Goal: Information Seeking & Learning: Get advice/opinions

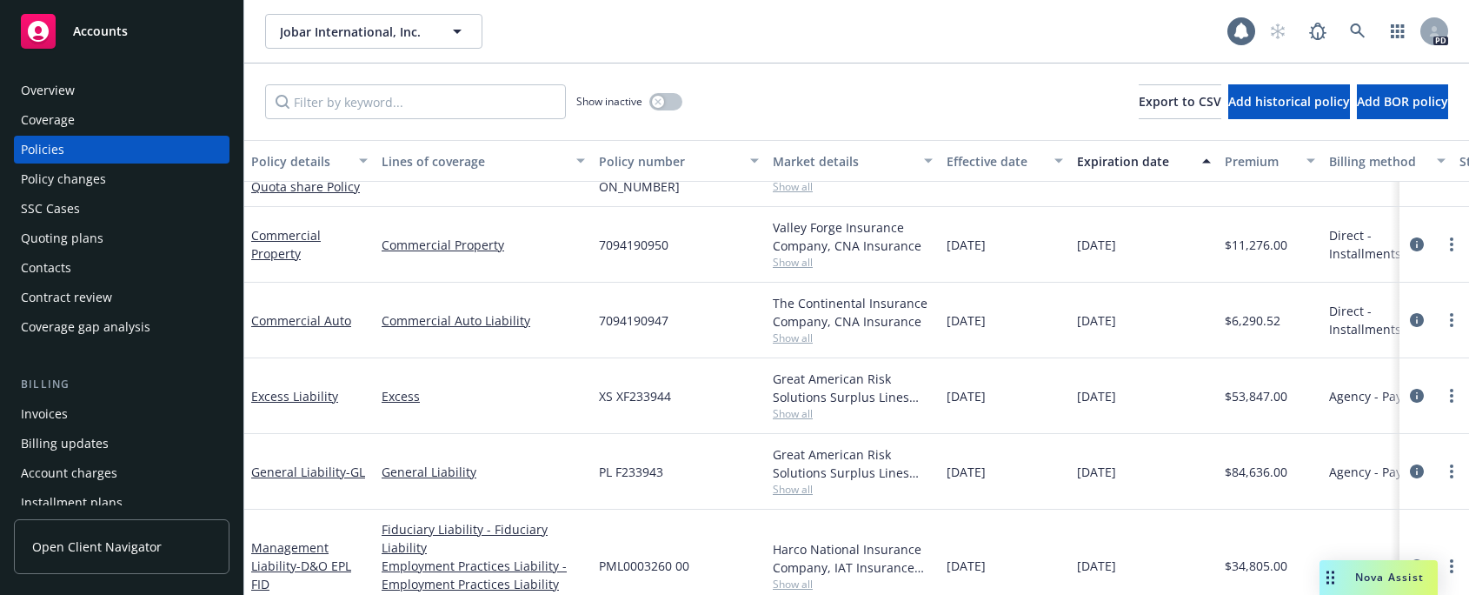
scroll to position [243, 0]
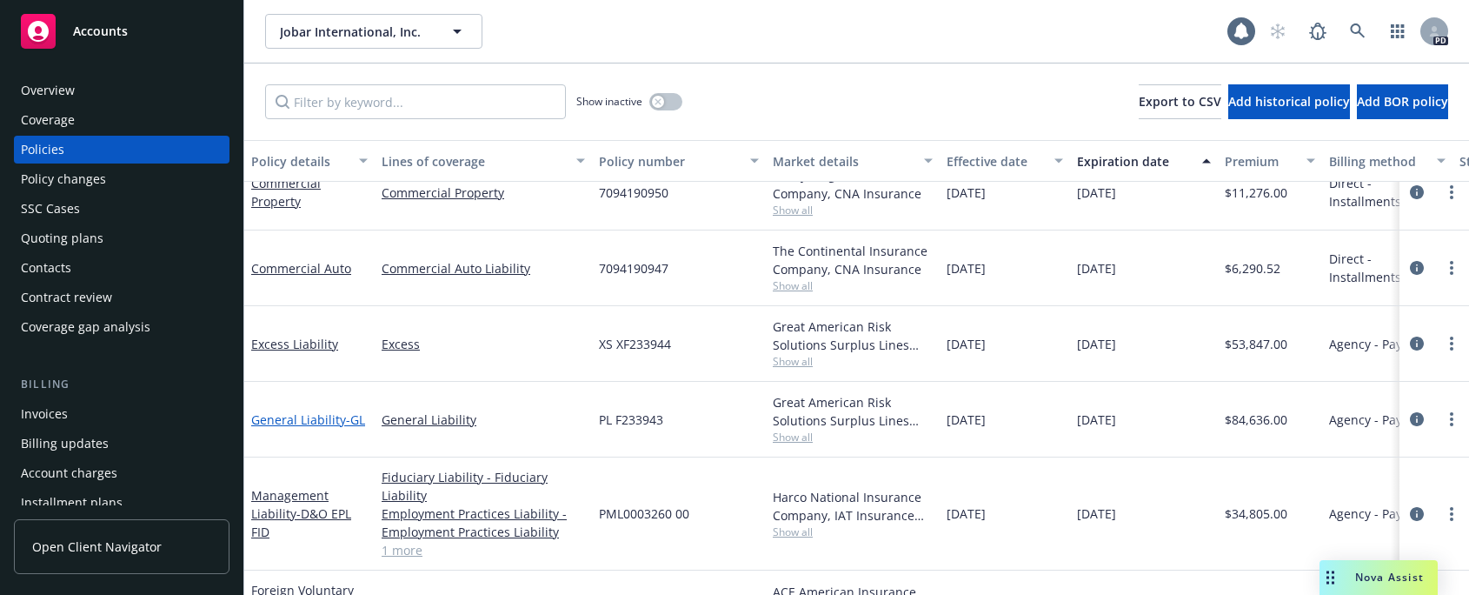
click at [298, 411] on link "General Liability - GL" at bounding box center [308, 419] width 114 height 17
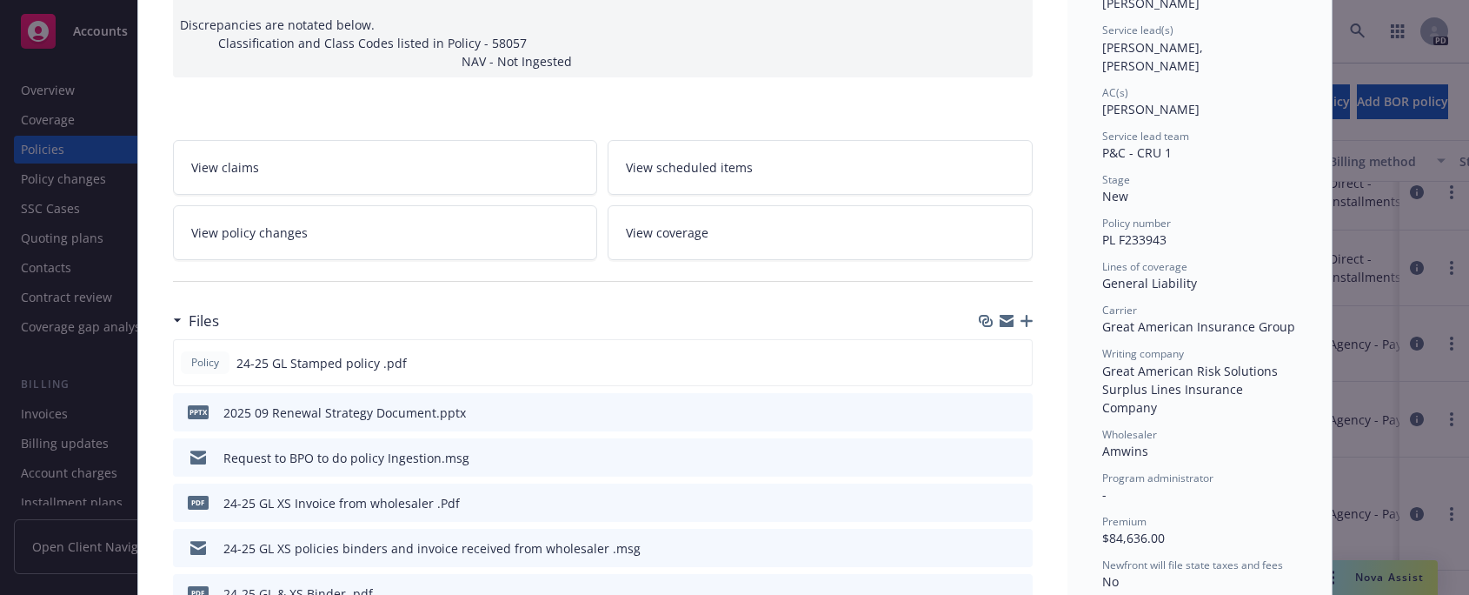
scroll to position [297, 0]
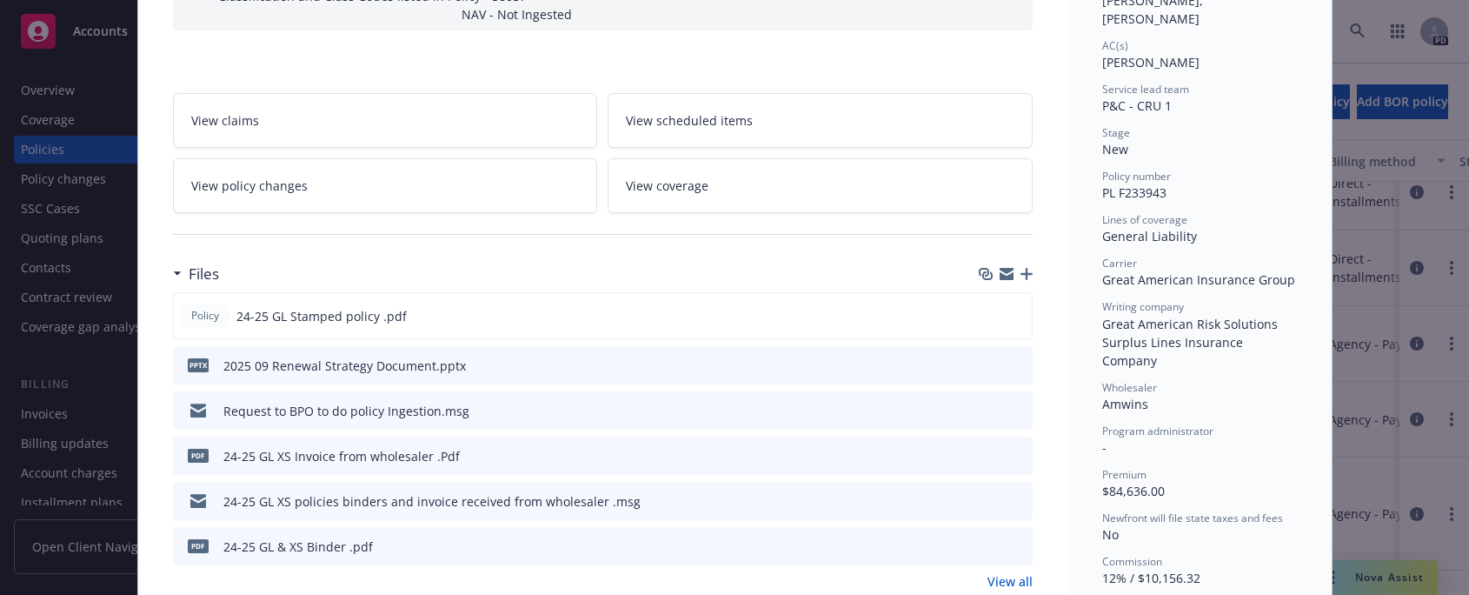
click at [981, 547] on icon "download file" at bounding box center [987, 545] width 14 height 14
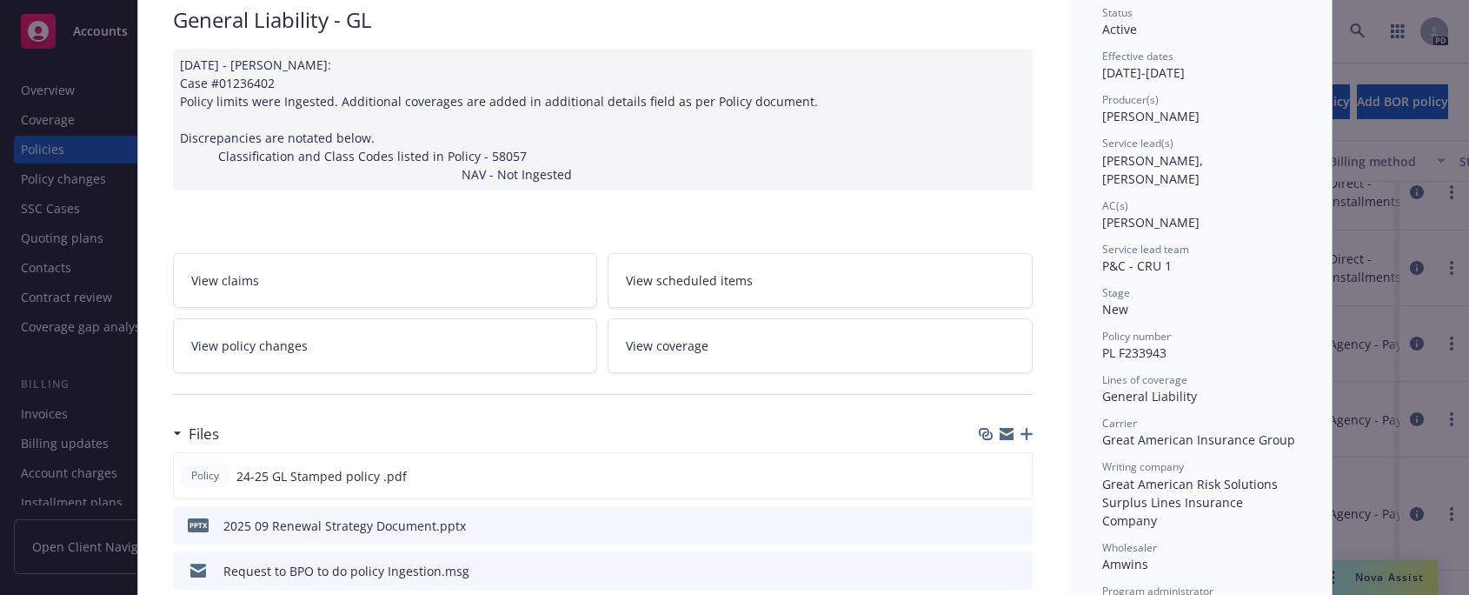
scroll to position [0, 0]
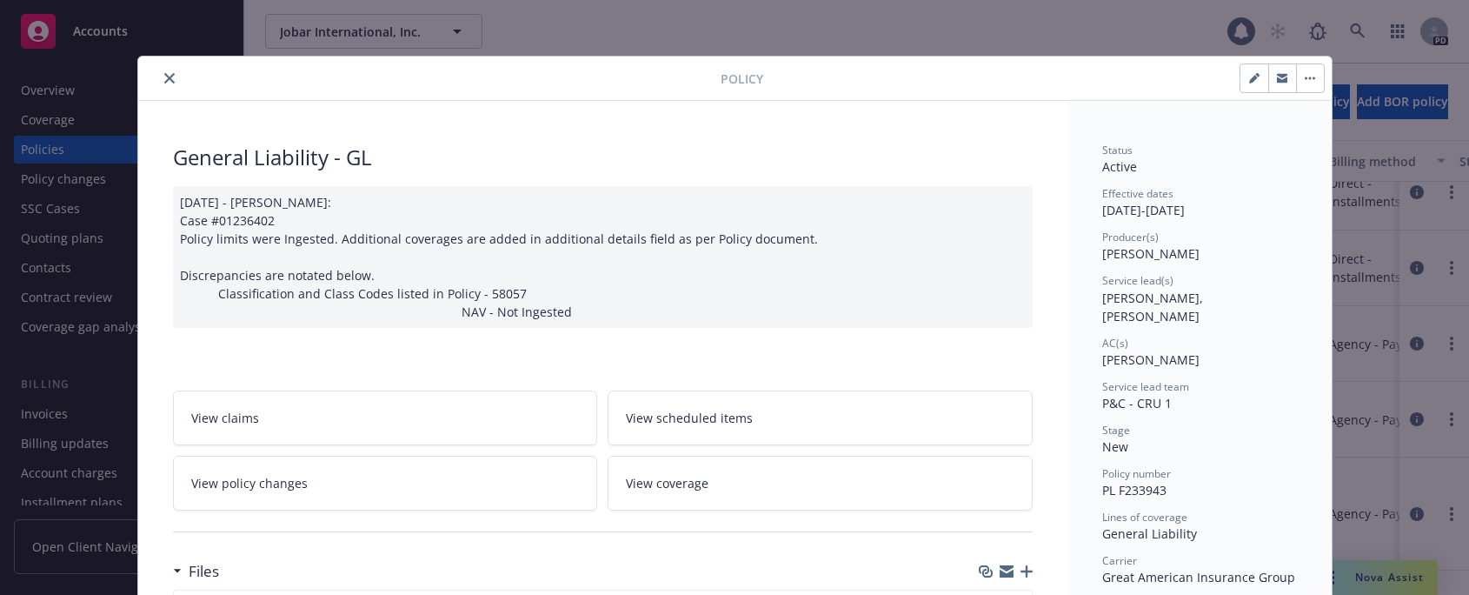
click at [164, 82] on icon "close" at bounding box center [169, 78] width 10 height 10
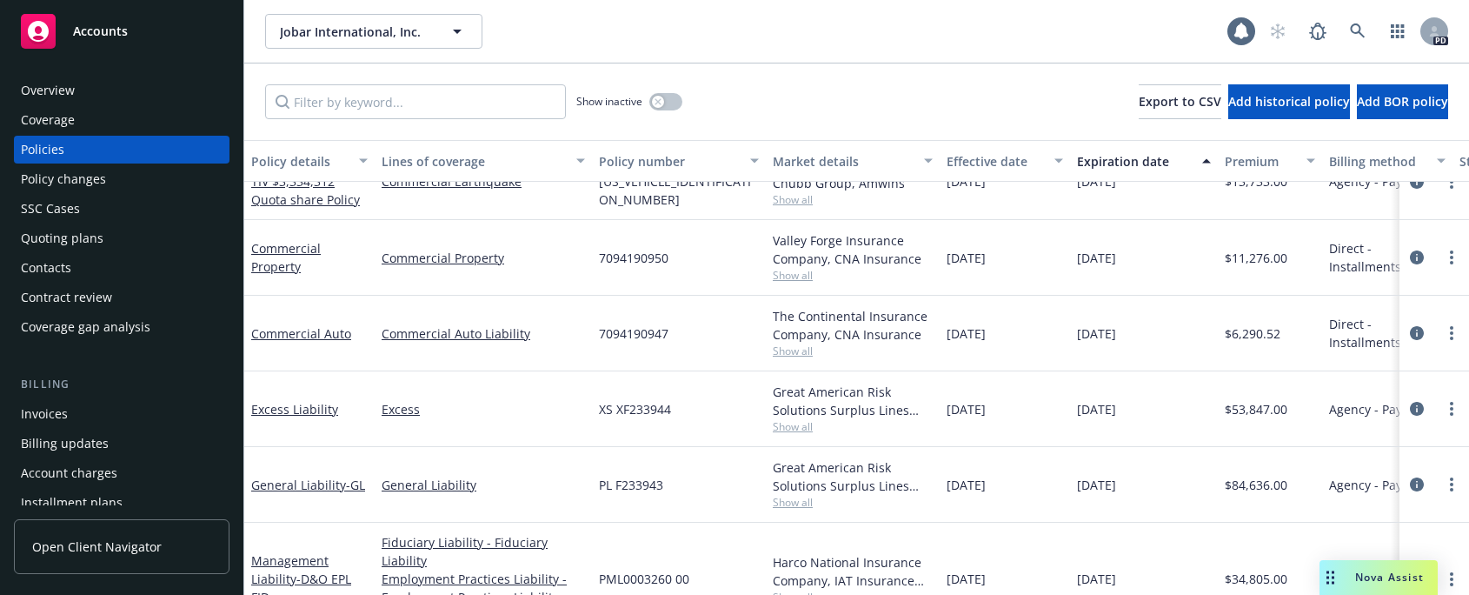
scroll to position [191, 0]
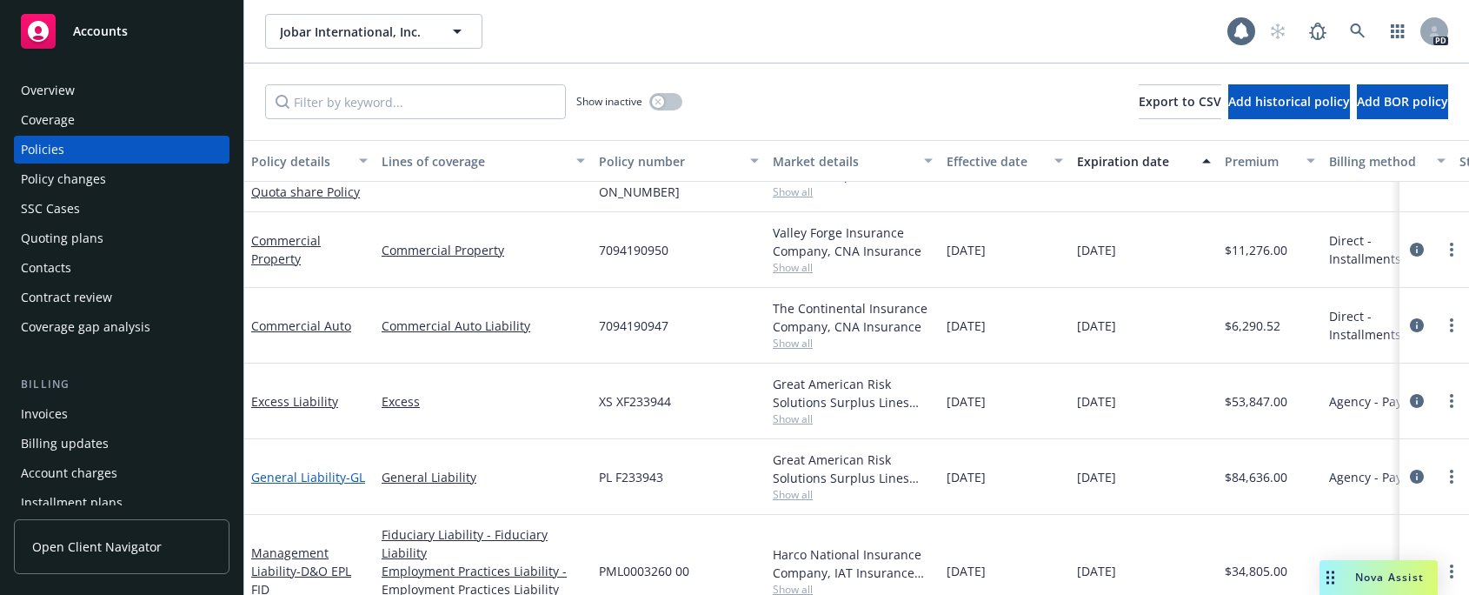
click at [297, 468] on link "General Liability - GL" at bounding box center [308, 476] width 114 height 17
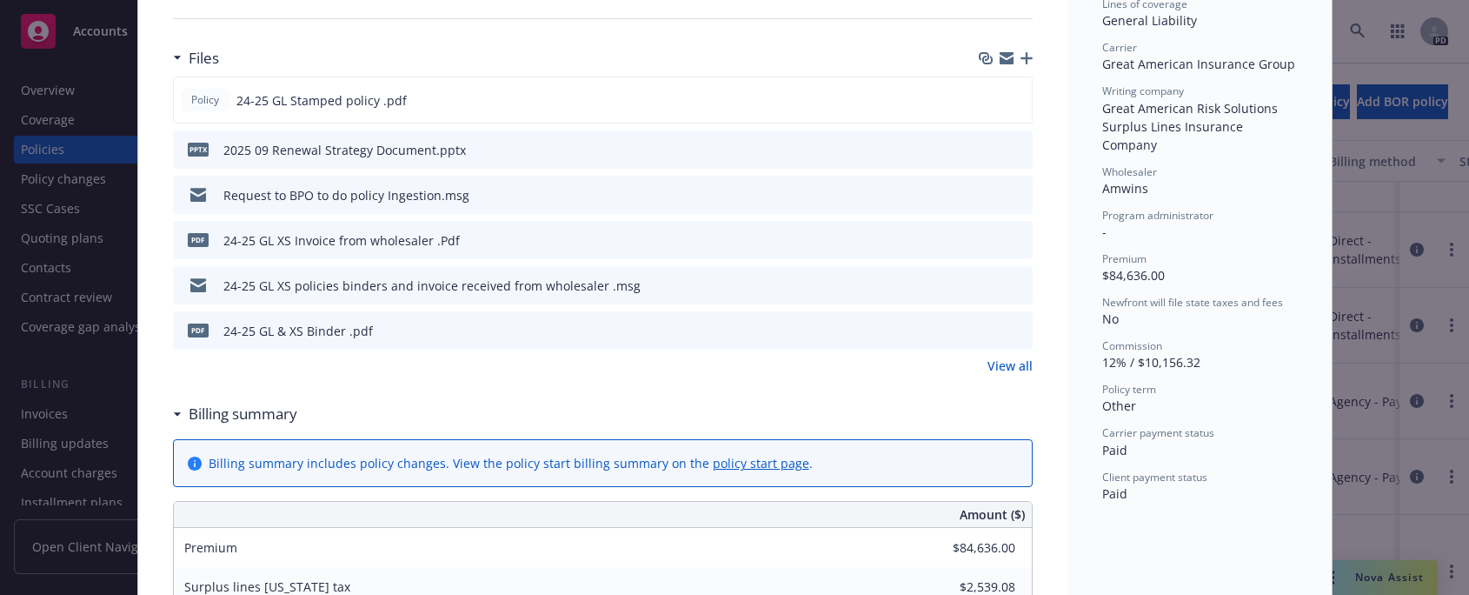
scroll to position [538, 0]
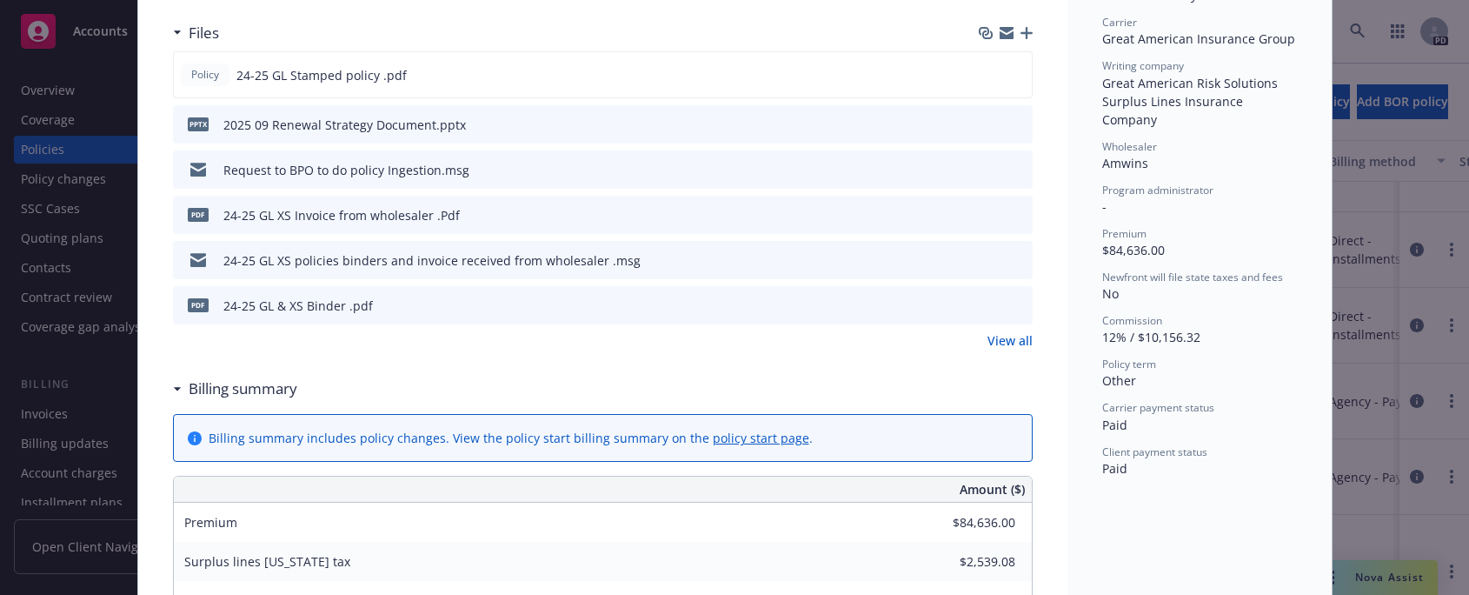
click at [981, 308] on icon "download file" at bounding box center [987, 304] width 14 height 14
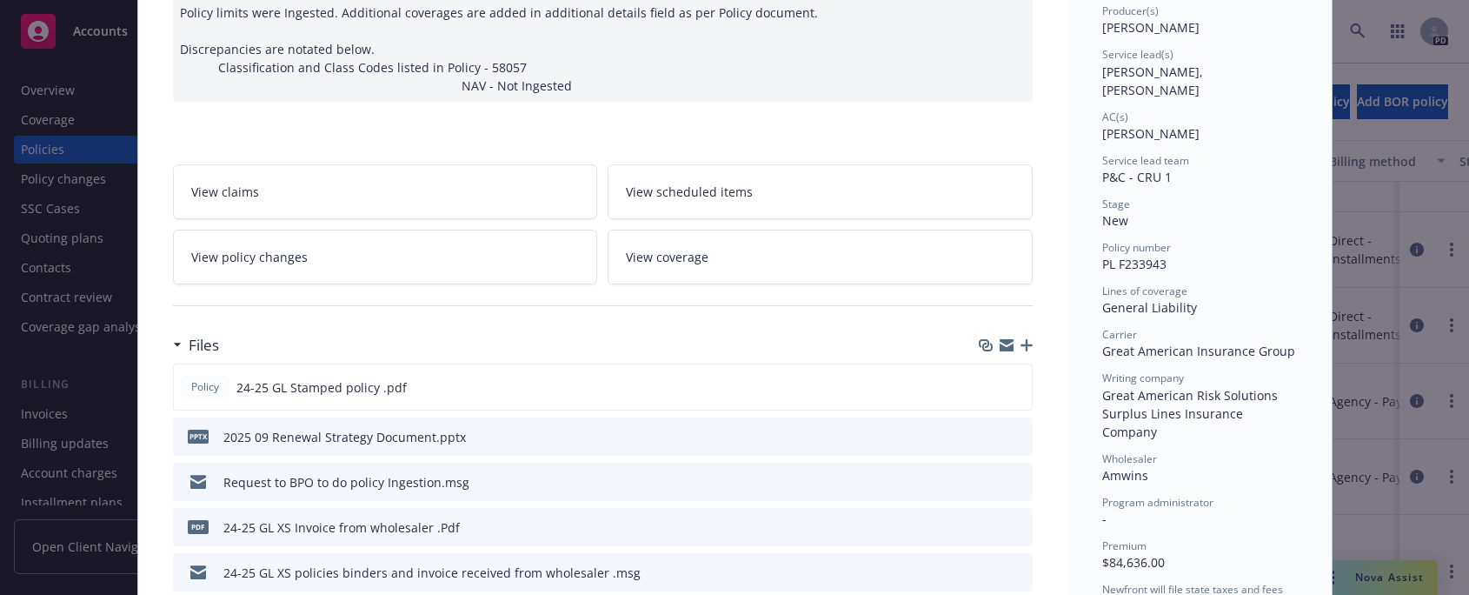
scroll to position [0, 0]
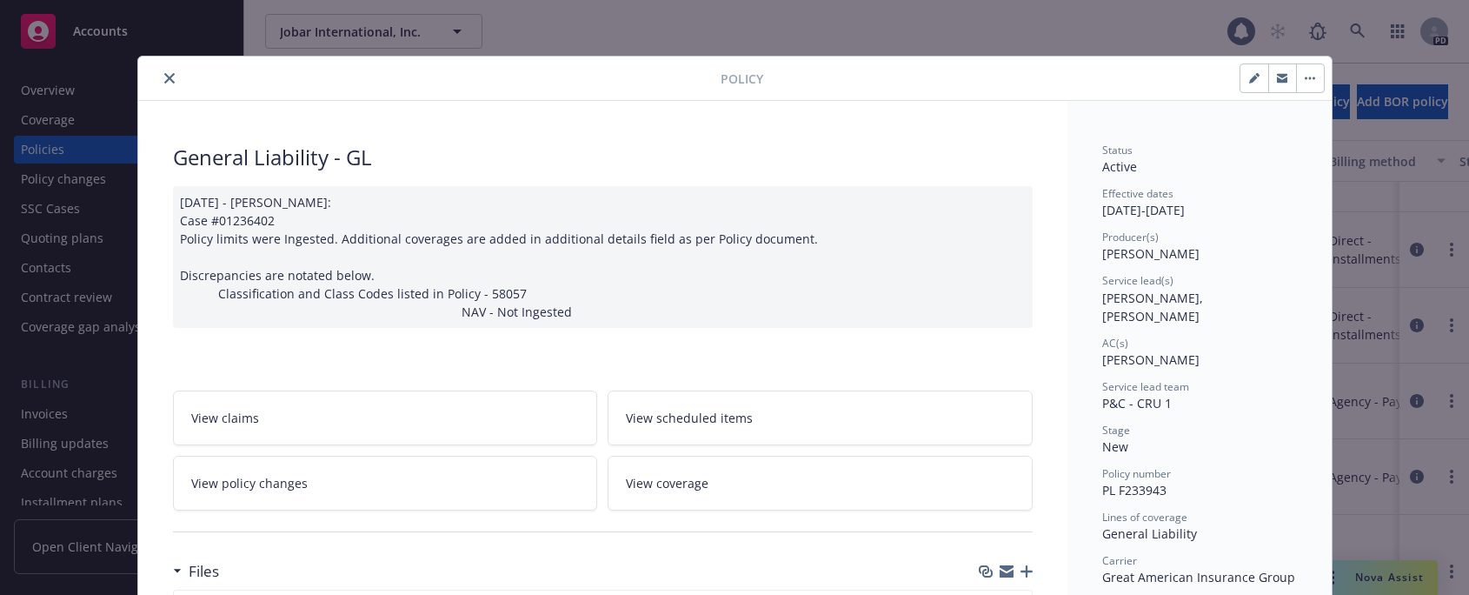
click at [164, 78] on icon "close" at bounding box center [169, 78] width 10 height 10
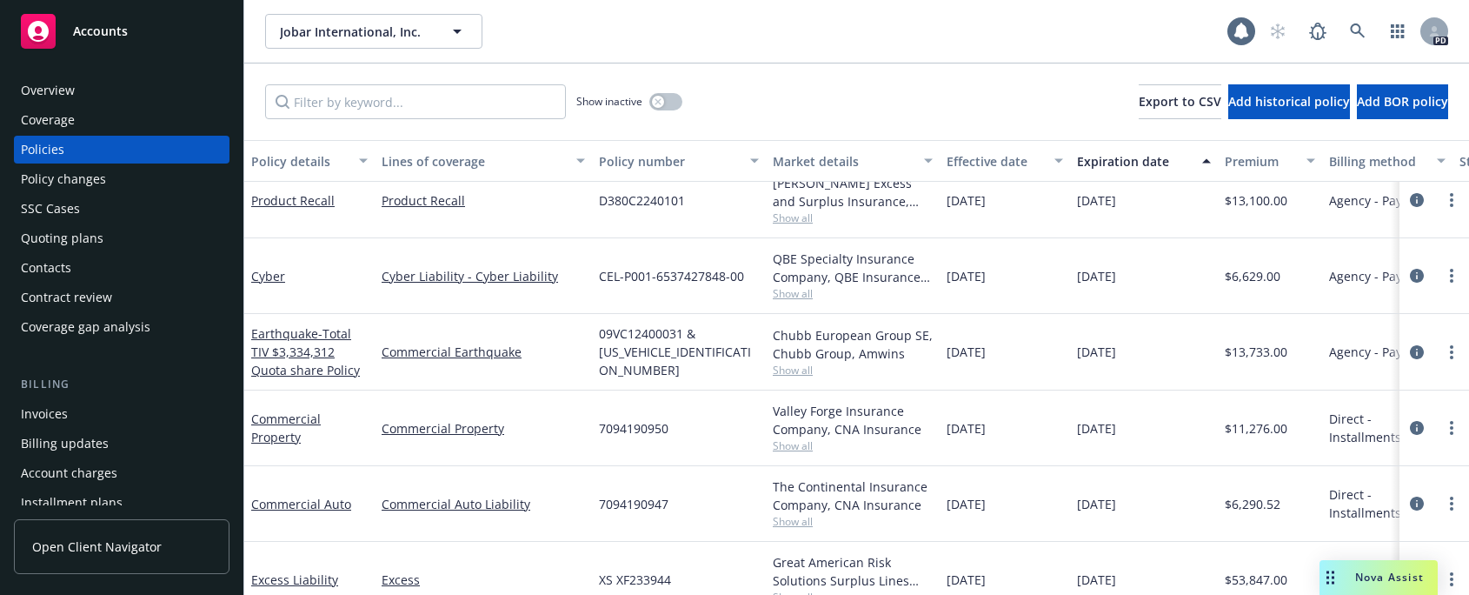
scroll to position [11, 0]
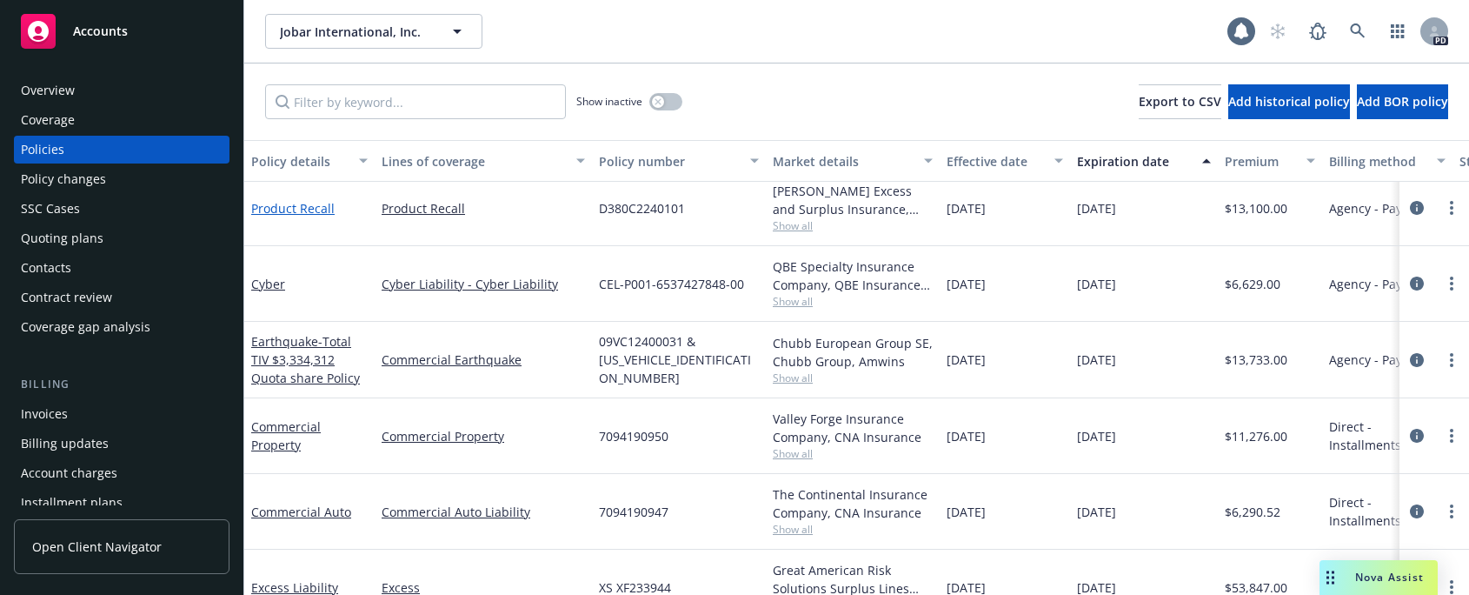
click at [283, 210] on link "Product Recall" at bounding box center [292, 208] width 83 height 17
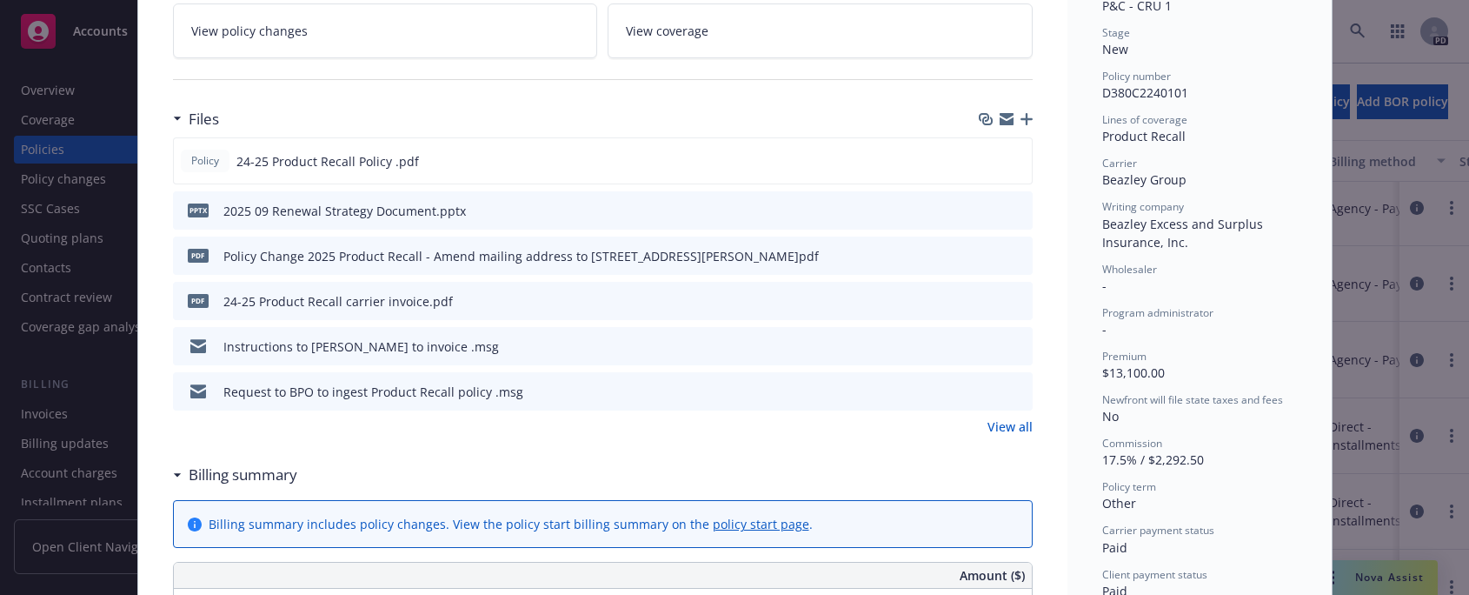
scroll to position [460, 0]
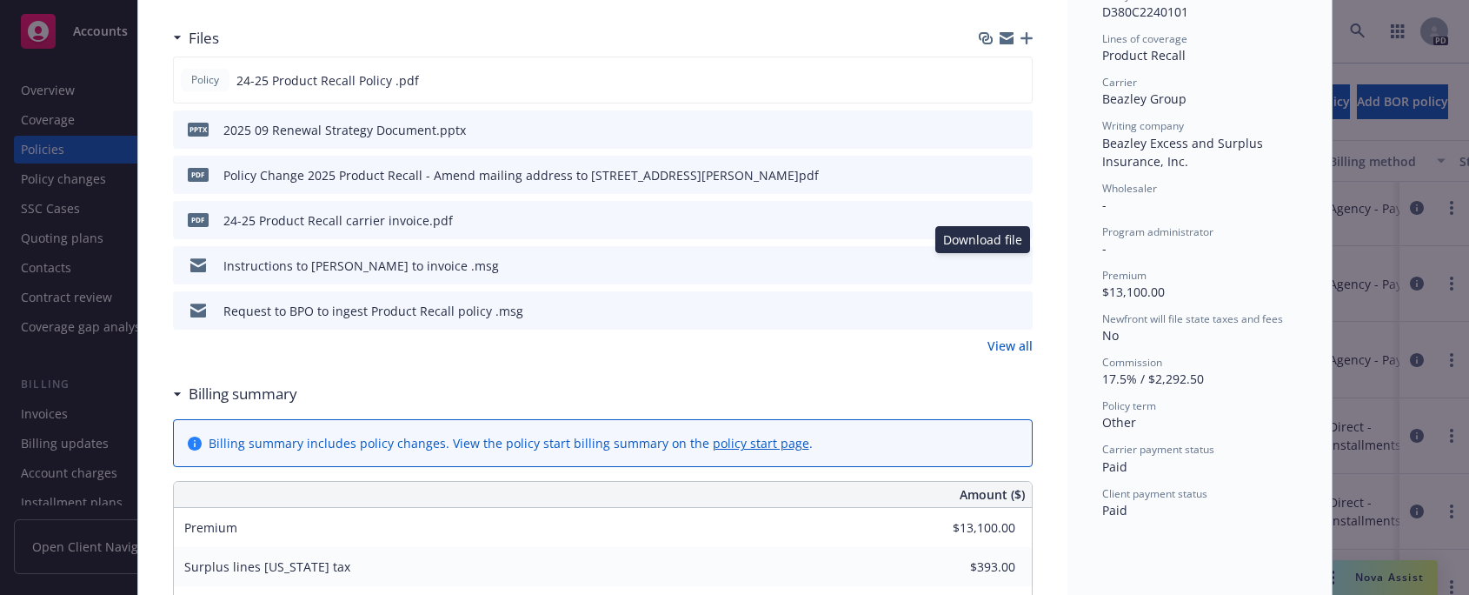
click at [982, 260] on icon "download file" at bounding box center [987, 264] width 14 height 14
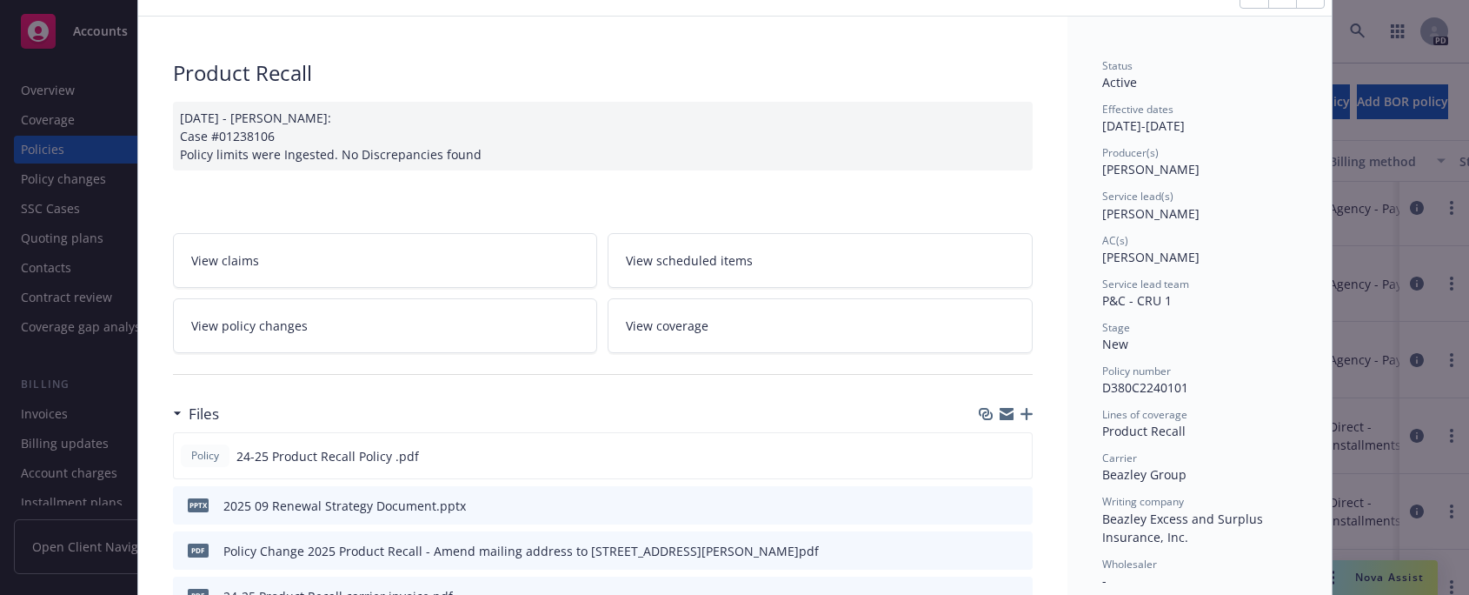
scroll to position [0, 0]
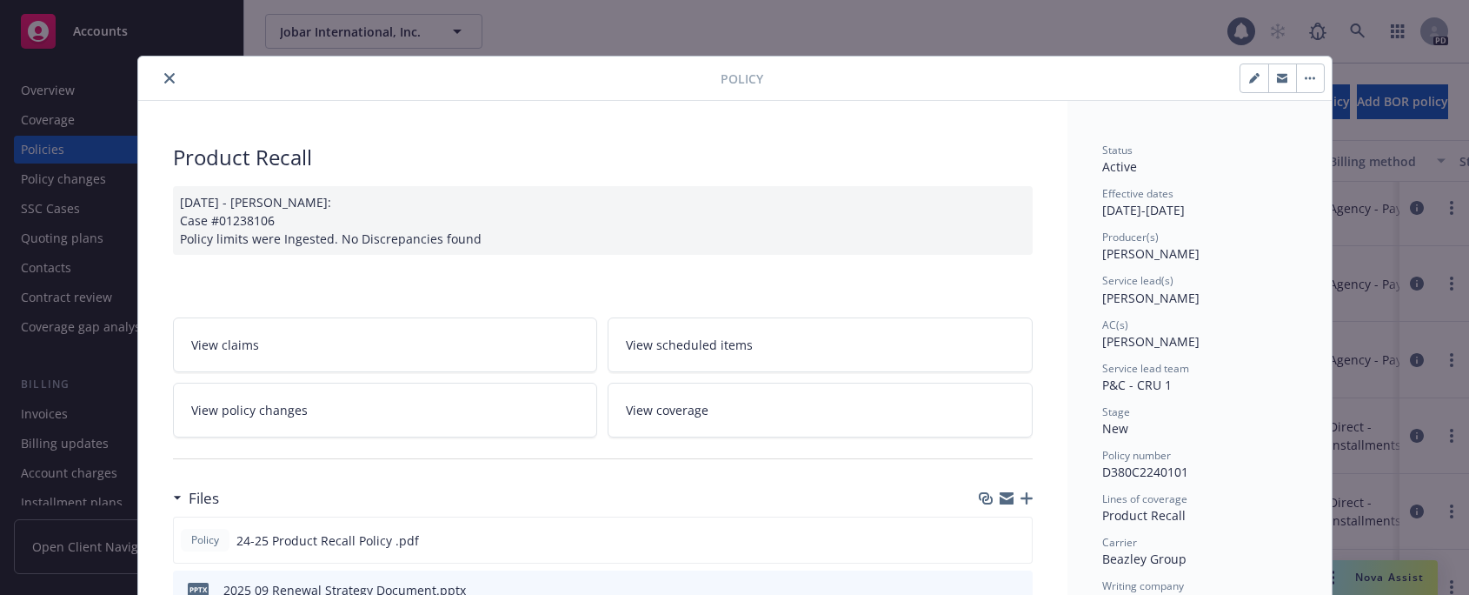
click at [159, 77] on button "close" at bounding box center [169, 78] width 21 height 21
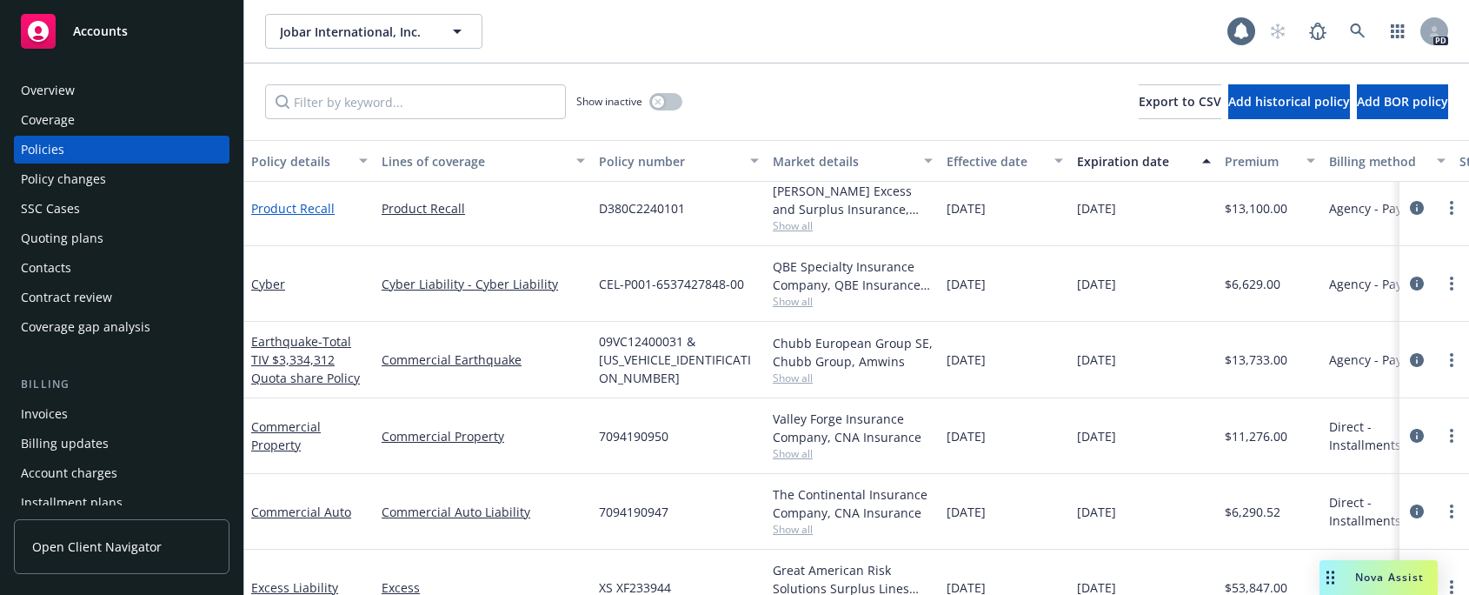
click at [270, 209] on link "Product Recall" at bounding box center [292, 208] width 83 height 17
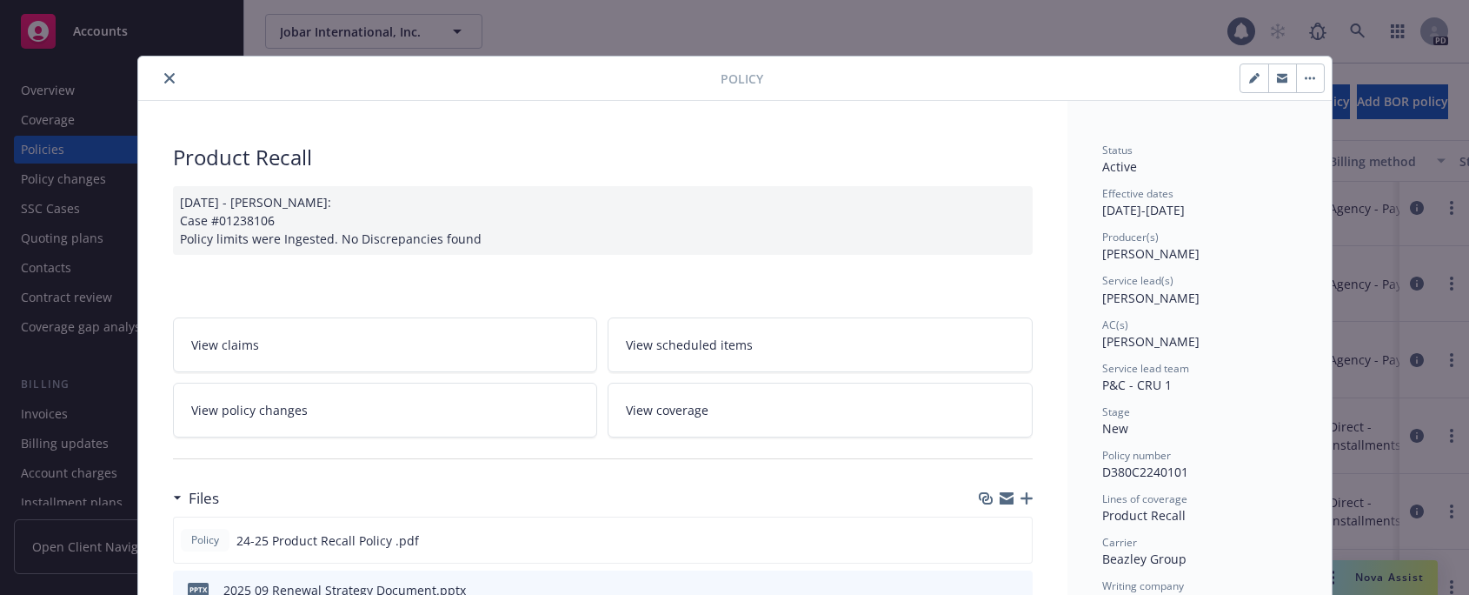
scroll to position [52, 0]
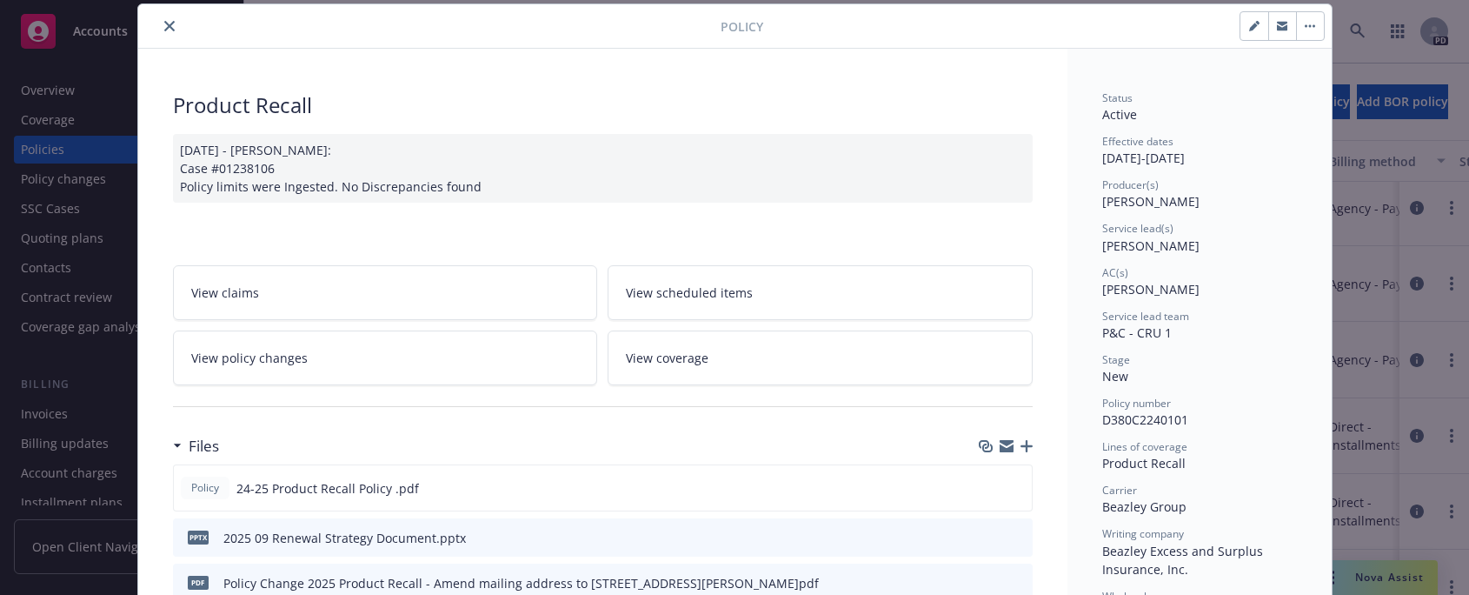
click at [159, 24] on button "close" at bounding box center [169, 26] width 21 height 21
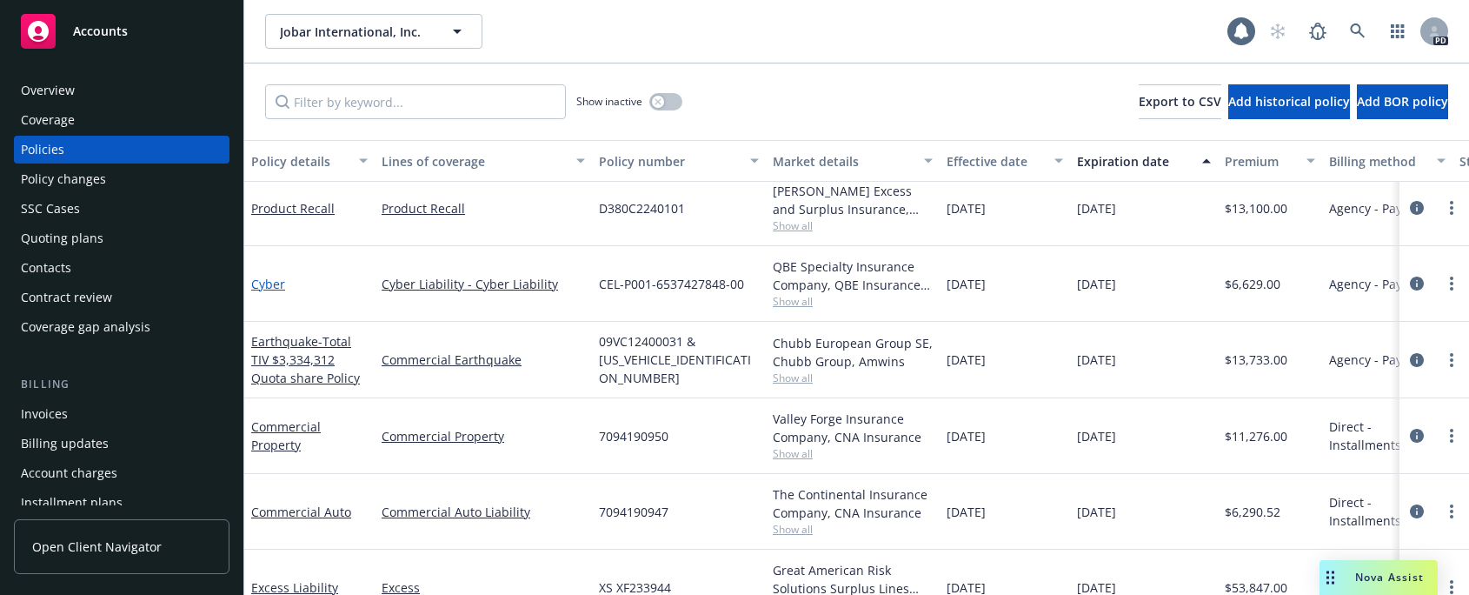
click at [265, 282] on link "Cyber" at bounding box center [268, 284] width 34 height 17
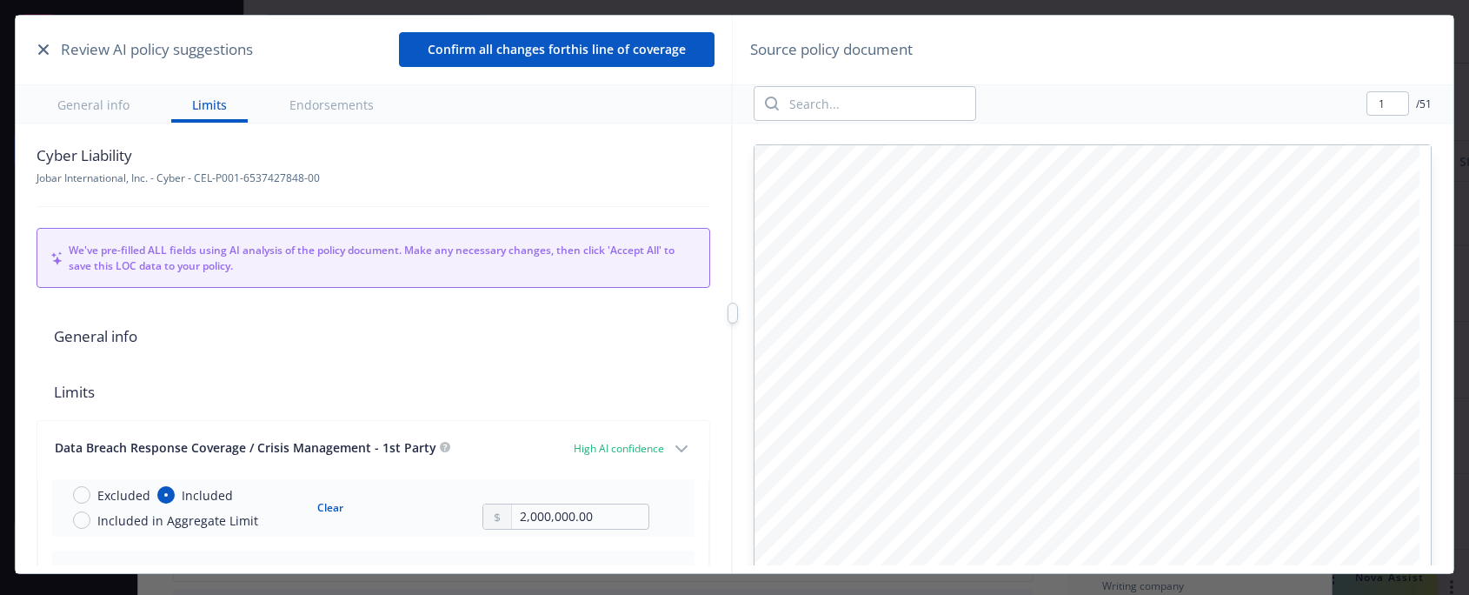
scroll to position [1471, 0]
click at [43, 51] on icon "button" at bounding box center [43, 49] width 10 height 10
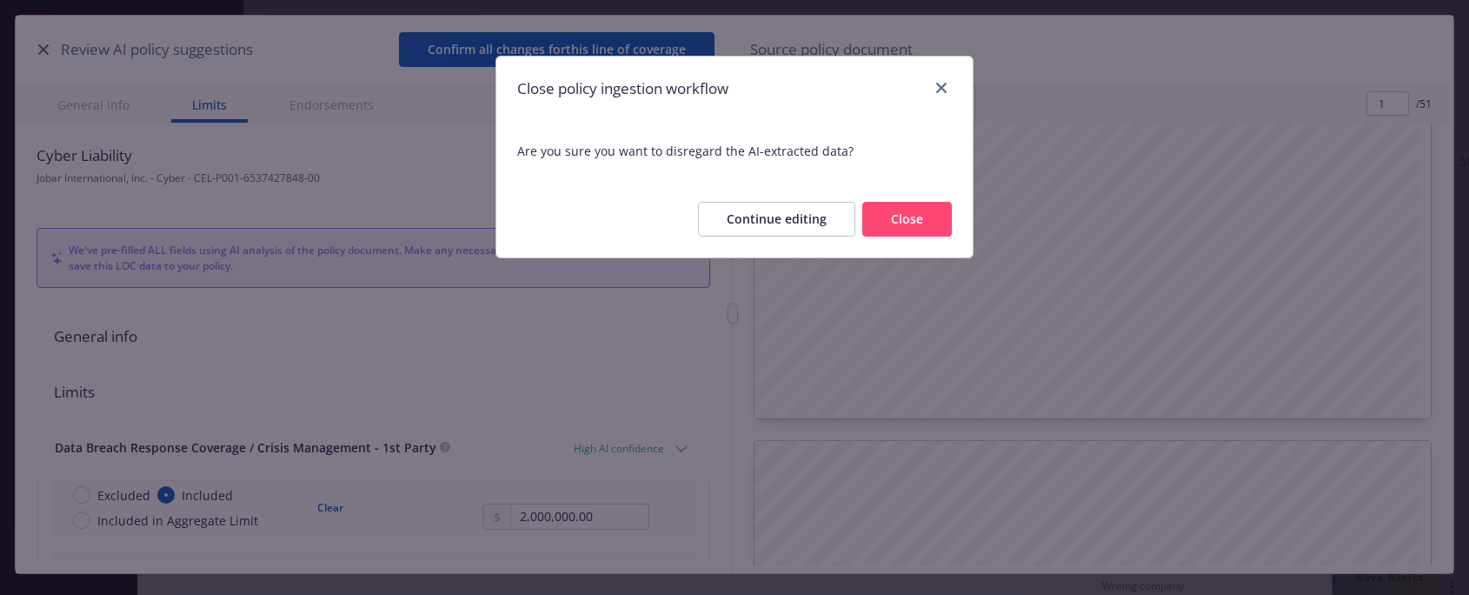
click at [723, 222] on button "Continue editing" at bounding box center [776, 219] width 157 height 35
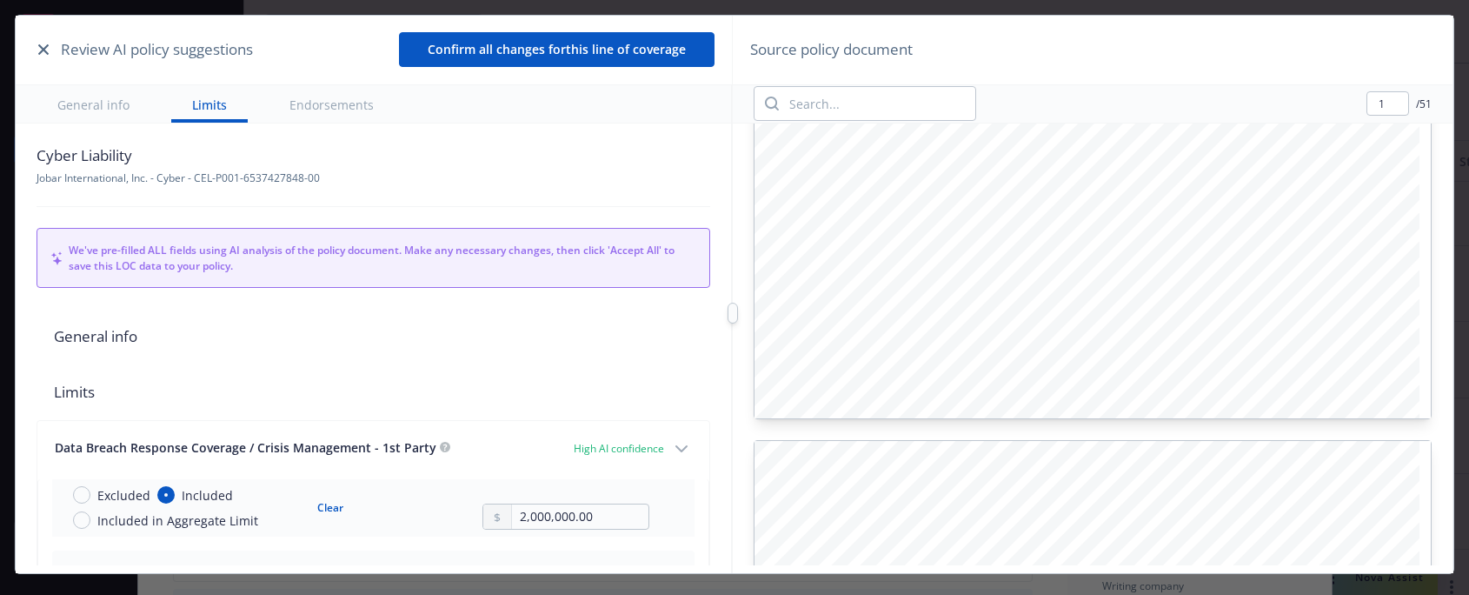
click at [40, 49] on icon "button" at bounding box center [43, 49] width 10 height 10
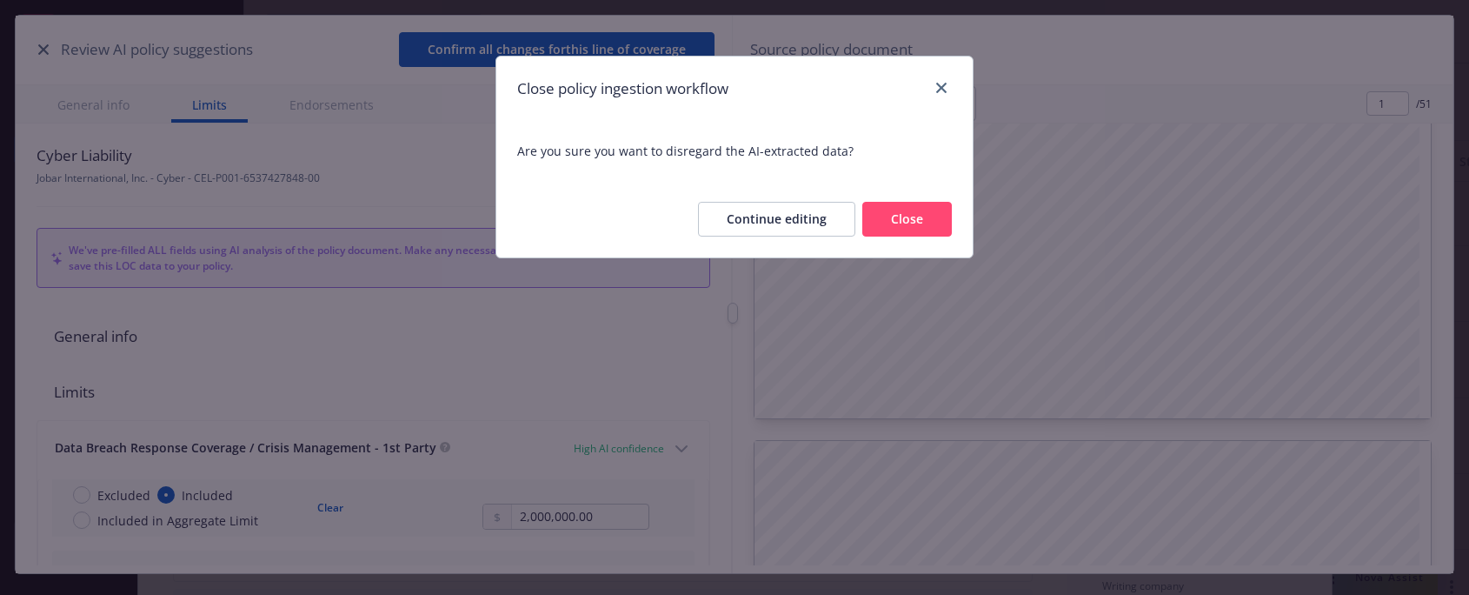
click at [904, 225] on button "Close" at bounding box center [907, 219] width 90 height 35
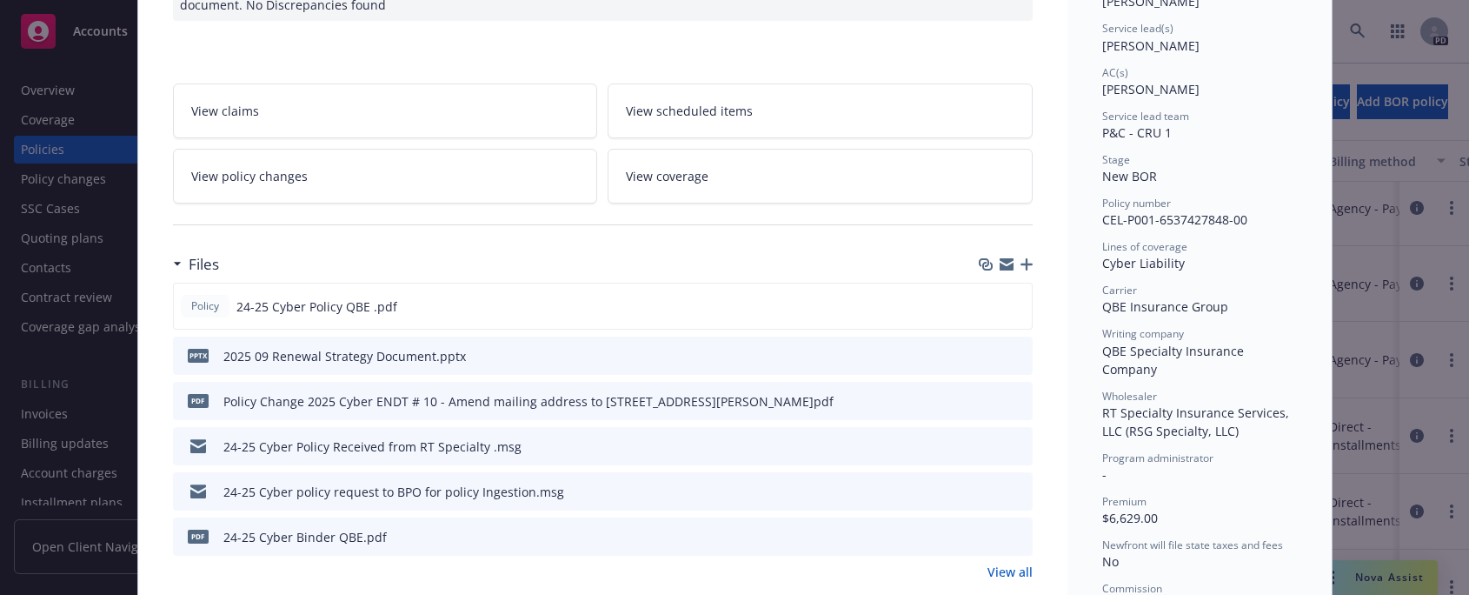
scroll to position [263, 0]
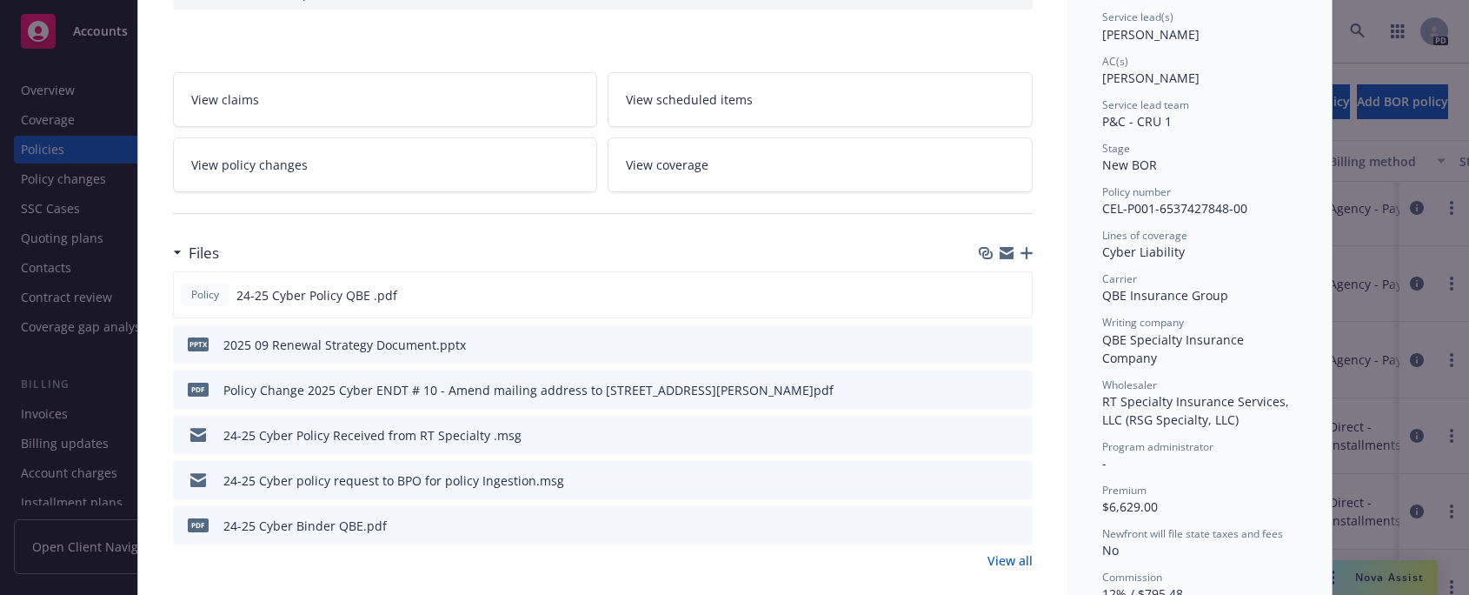
click at [981, 523] on icon "download file" at bounding box center [986, 522] width 11 height 10
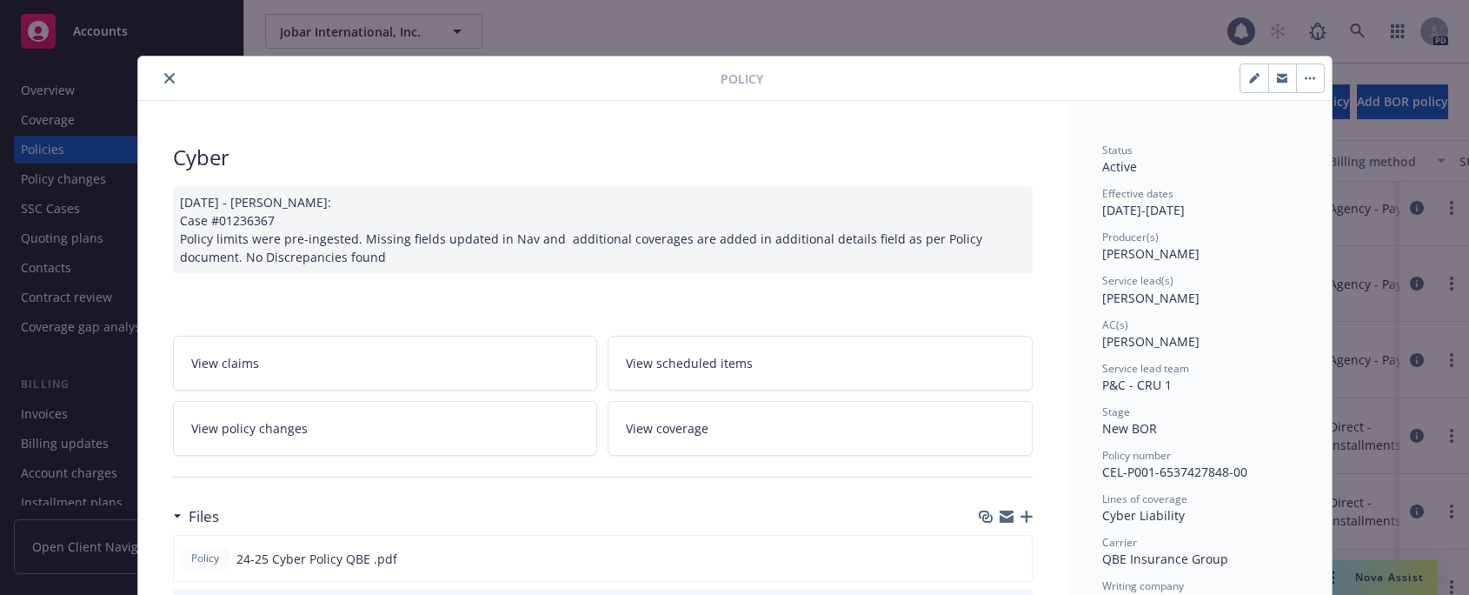
click at [164, 82] on icon "close" at bounding box center [169, 78] width 10 height 10
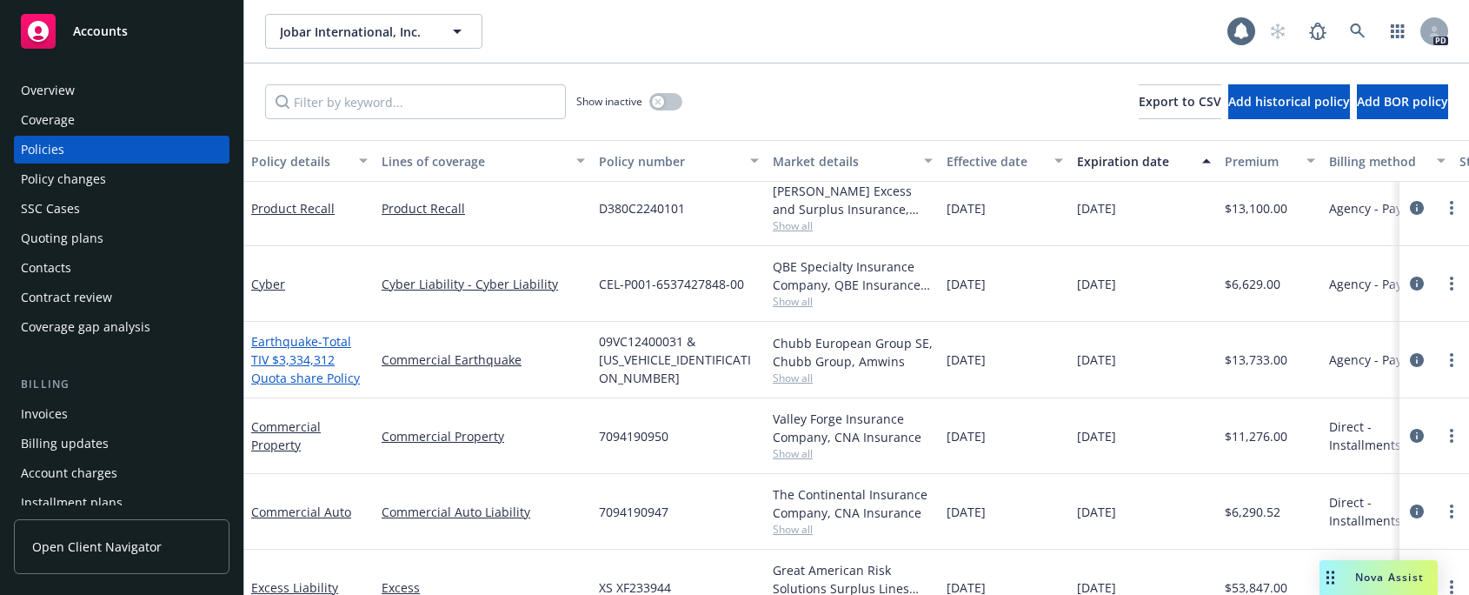
click at [284, 337] on link "Earthquake - Total TIV $3,334,312 Quota share Policy" at bounding box center [305, 359] width 109 height 53
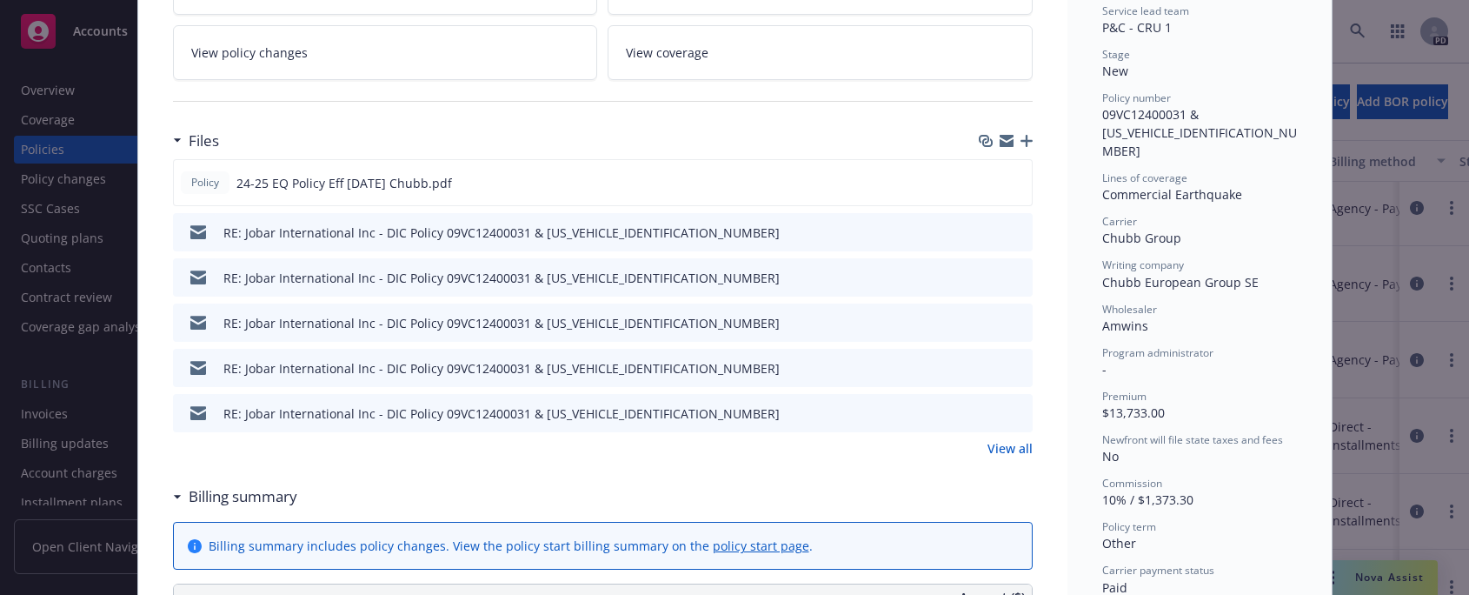
scroll to position [375, 0]
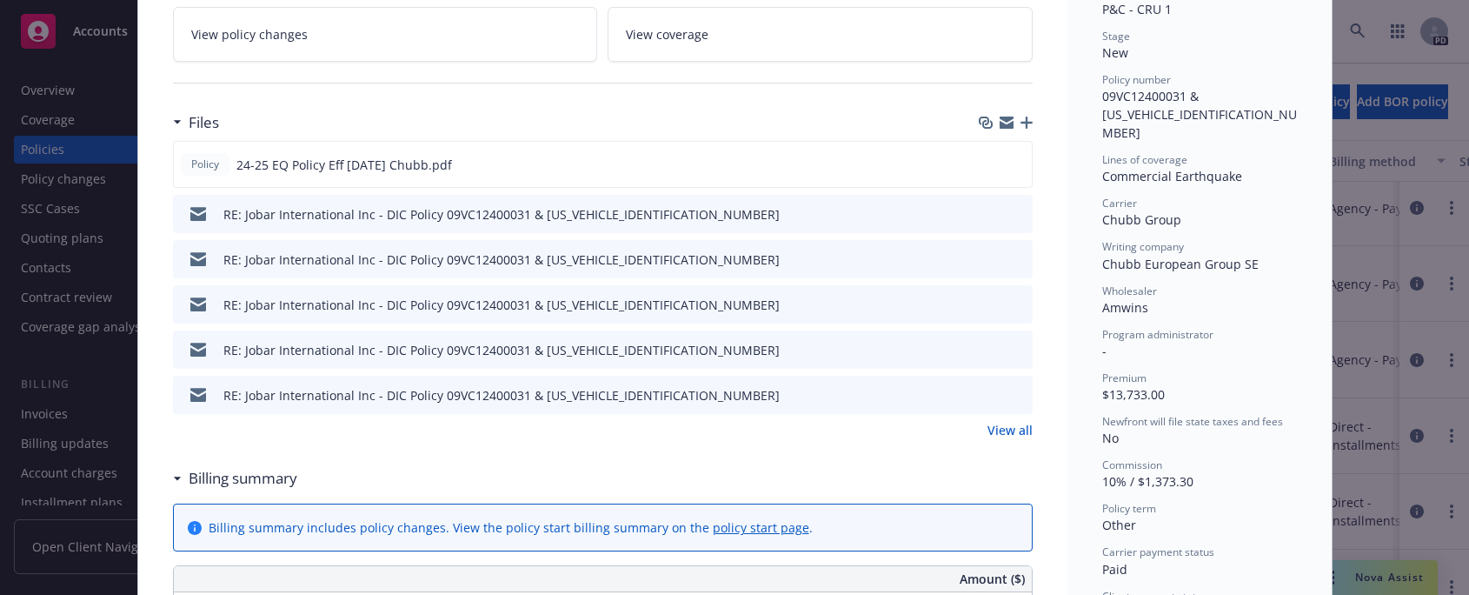
click at [982, 395] on icon "download file" at bounding box center [986, 392] width 11 height 10
click at [983, 153] on div "Policy 24-25 EQ Policy Eff [DATE] Chubb.pdf" at bounding box center [603, 164] width 860 height 47
click at [980, 162] on icon "download file" at bounding box center [985, 161] width 11 height 10
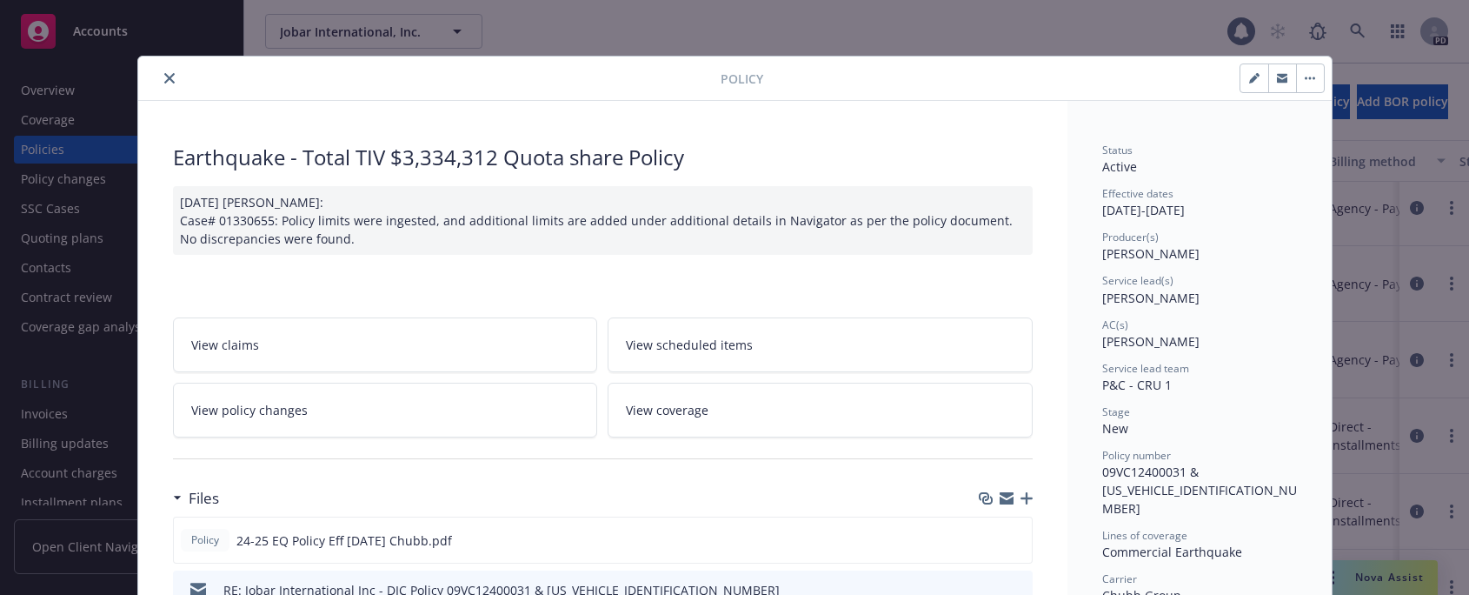
click at [164, 80] on icon "close" at bounding box center [169, 78] width 10 height 10
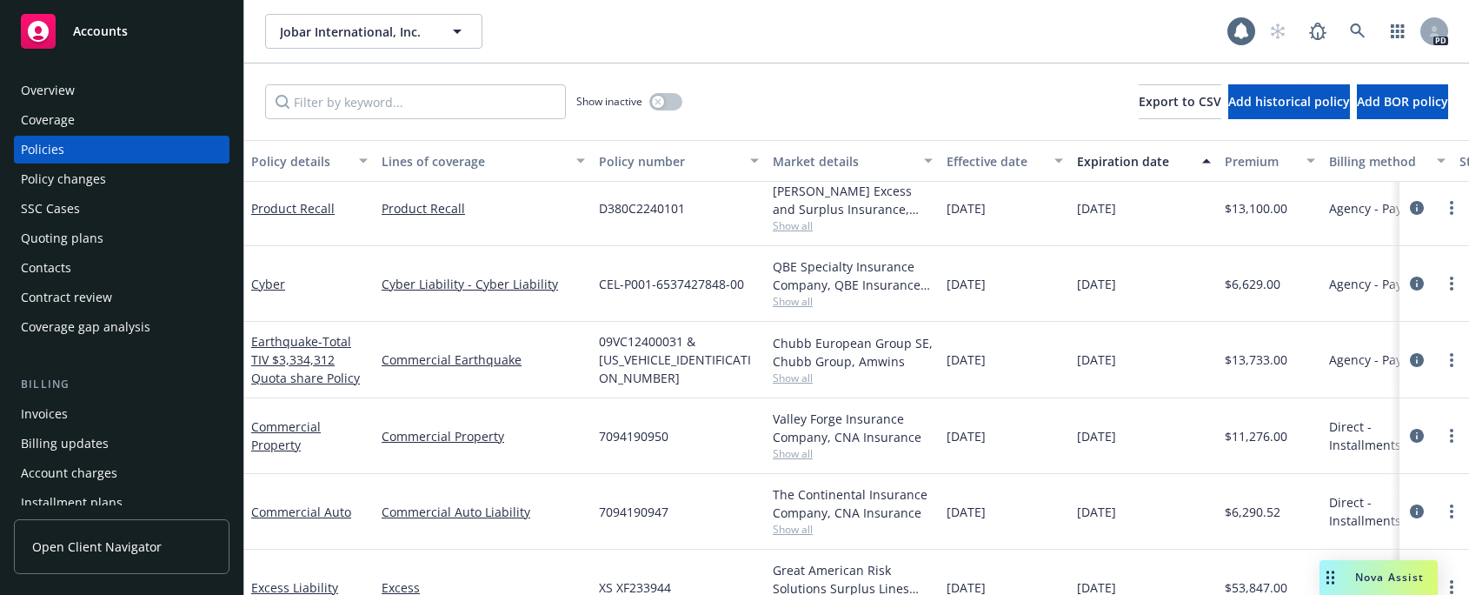
click at [1358, 572] on span "Nova Assist" at bounding box center [1389, 576] width 69 height 15
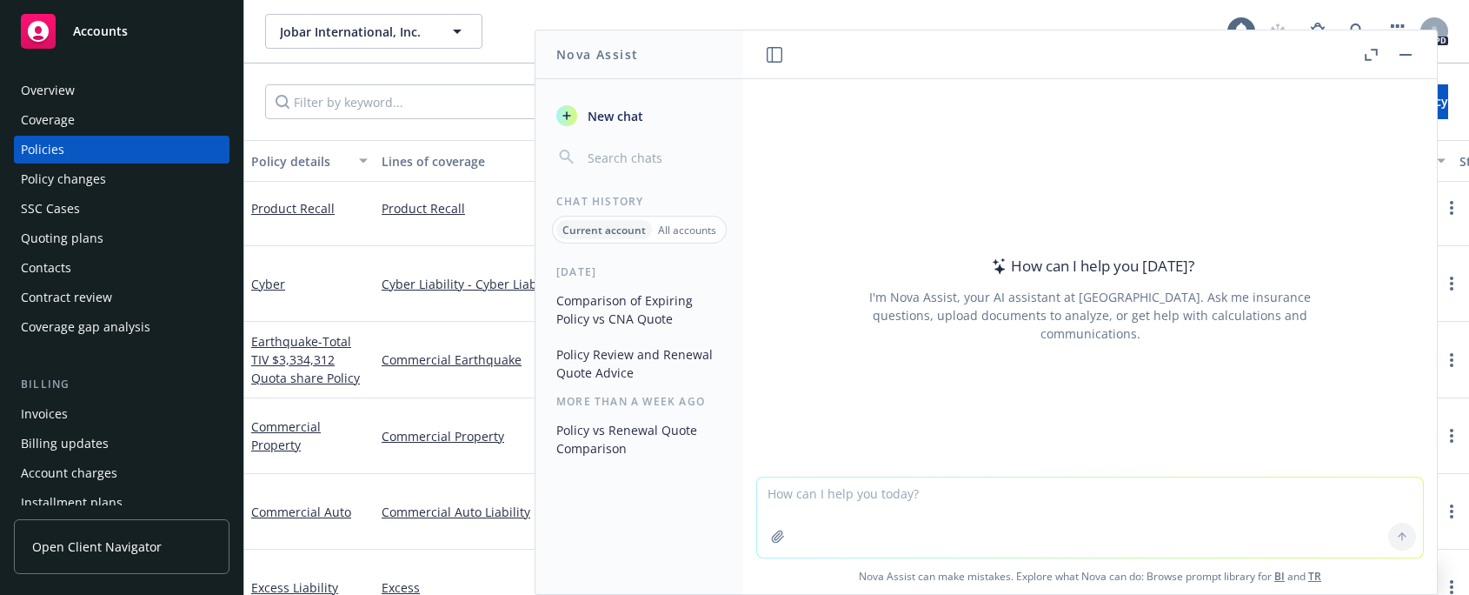
click at [780, 500] on textarea at bounding box center [1090, 517] width 666 height 80
click at [1143, 488] on textarea "Can you give me the AM Best Rating for the following companies" at bounding box center [1090, 516] width 666 height 82
paste textarea "Great American Risk Solutions Surplus Lines Company, [PERSON_NAME] Excess and S…"
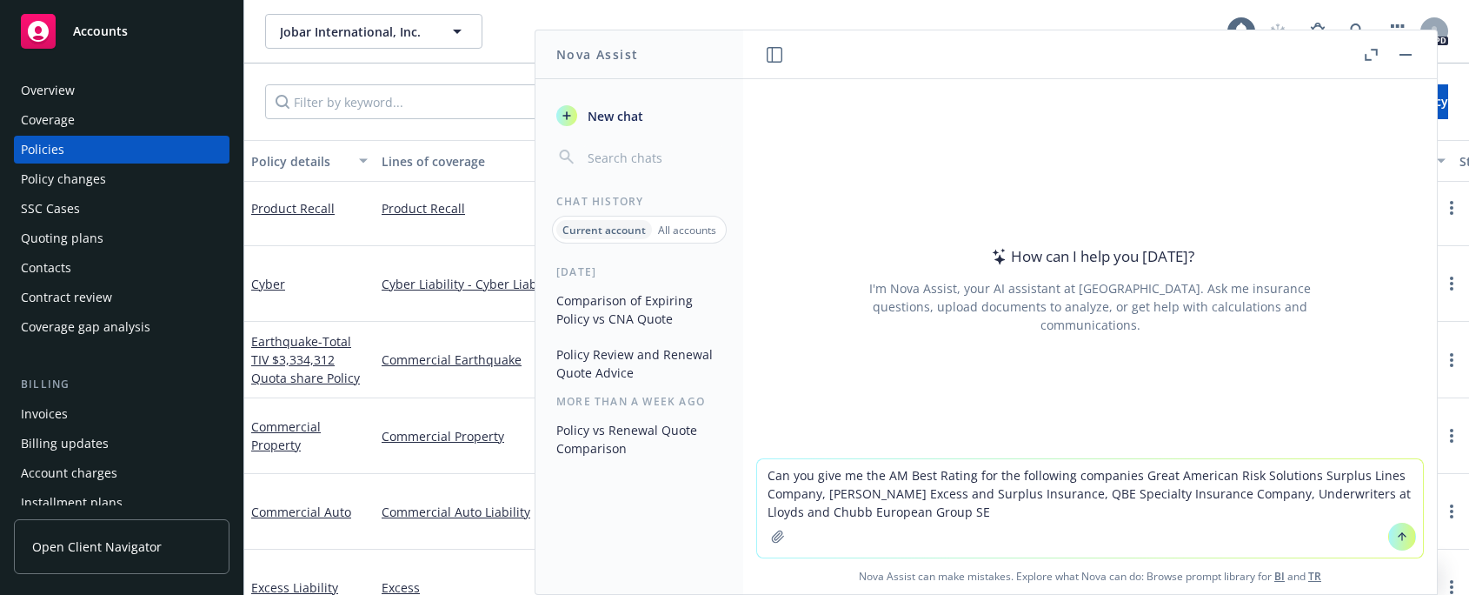
type textarea "Can you give me the AM Best Rating for the following companies Great American R…"
click at [1396, 535] on icon at bounding box center [1402, 536] width 12 height 12
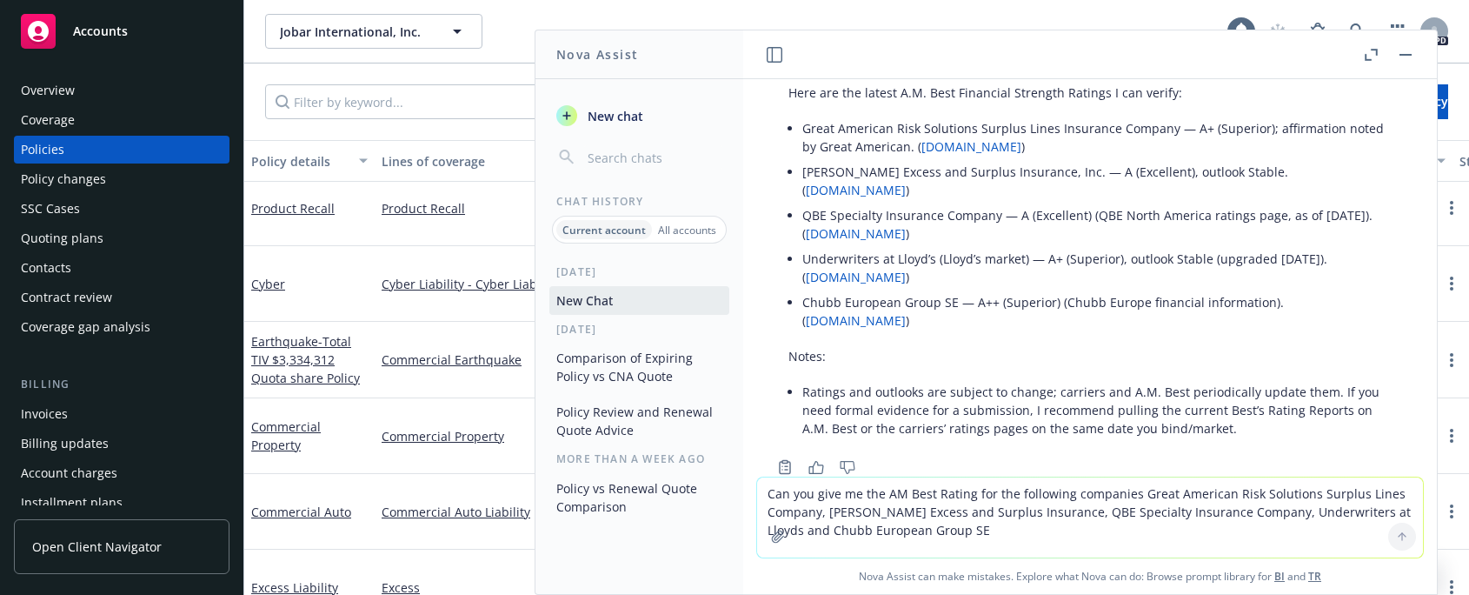
scroll to position [114, 0]
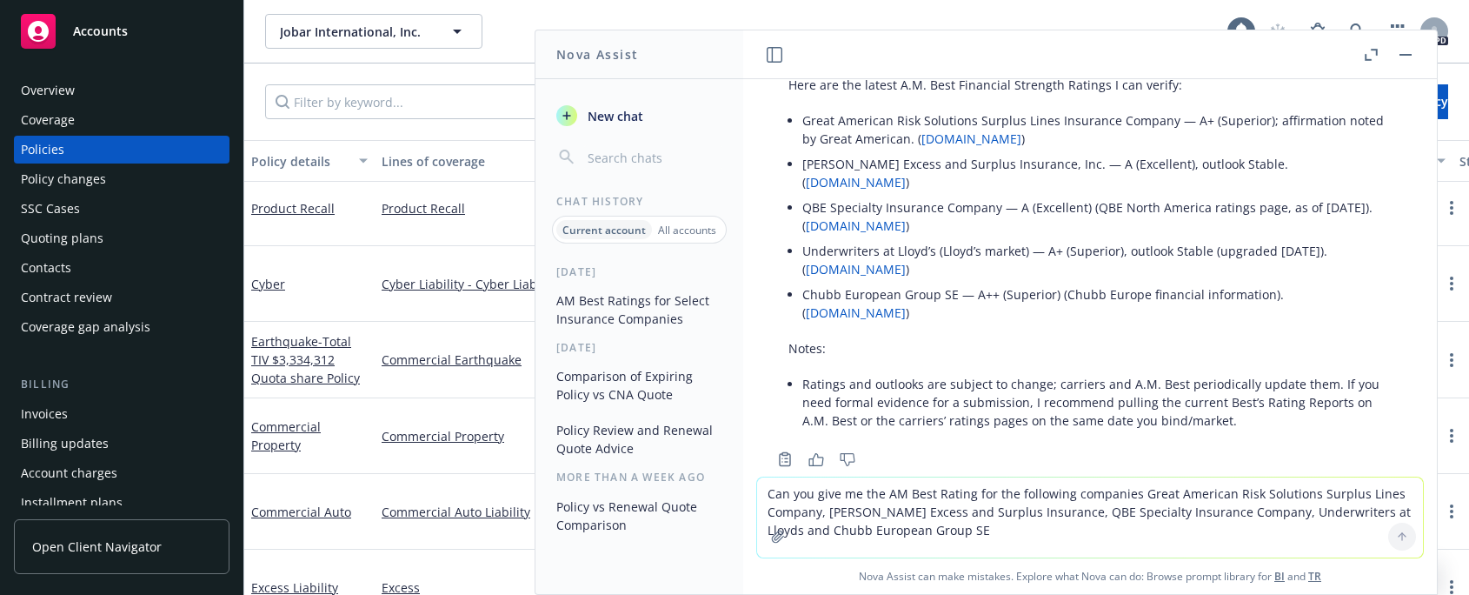
click at [1005, 135] on link "[DOMAIN_NAME]" at bounding box center [971, 138] width 100 height 17
